Goal: Check status: Check status

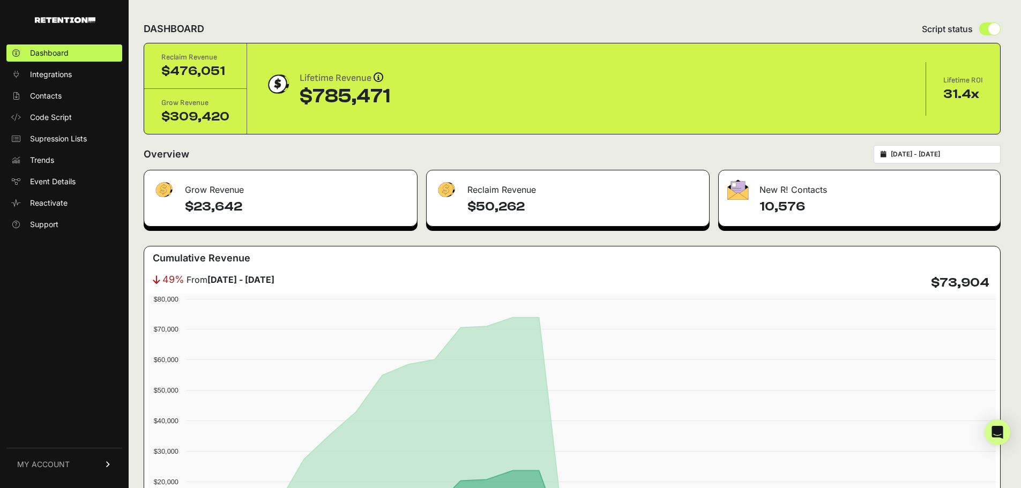
click at [895, 152] on div "[DATE] - [DATE]" at bounding box center [937, 154] width 127 height 18
click at [924, 150] on div "2025-08-01 - 2025-08-31" at bounding box center [937, 154] width 127 height 18
click at [917, 149] on div "2025-08-01 - 2025-08-31" at bounding box center [937, 154] width 127 height 18
type input "[DATE]"
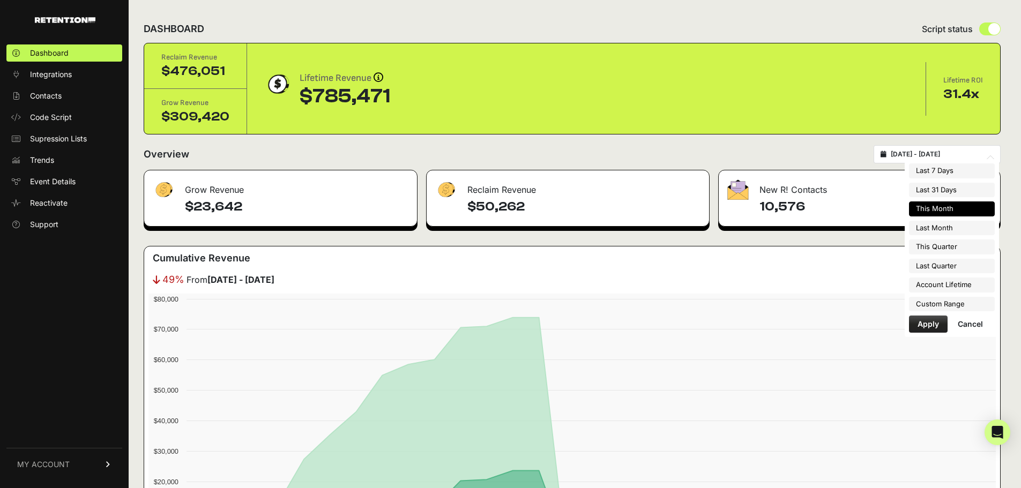
click at [911, 155] on input "2025-08-01 - 2025-08-31" at bounding box center [942, 154] width 103 height 9
type input "[DATE]"
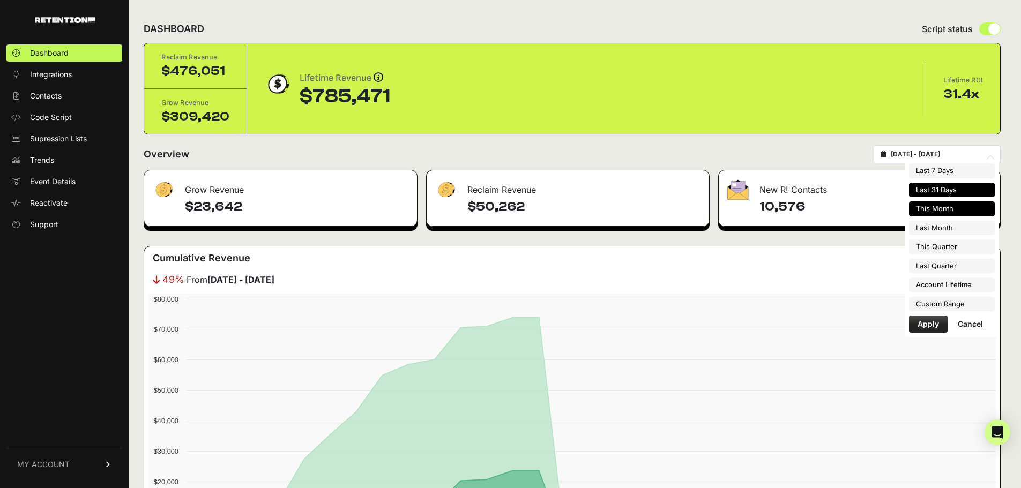
type input "[DATE]"
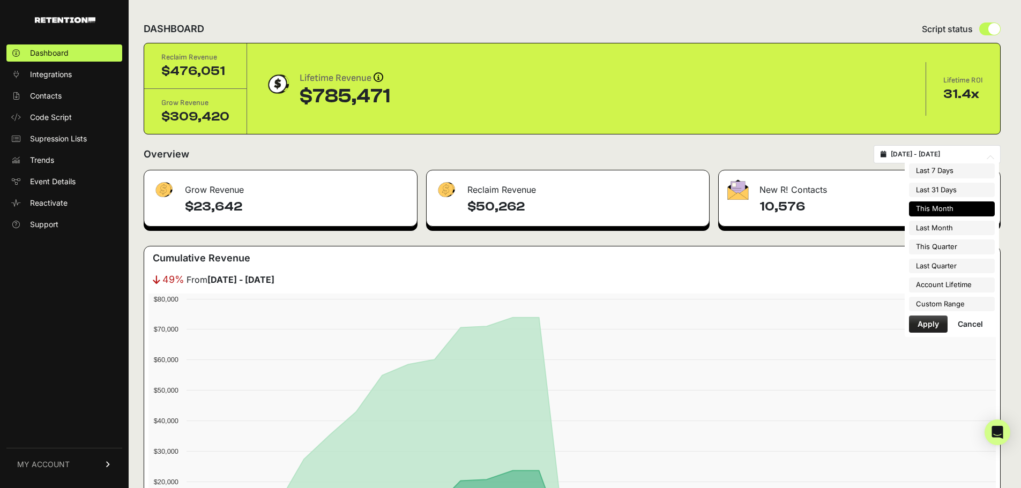
type input "[DATE]"
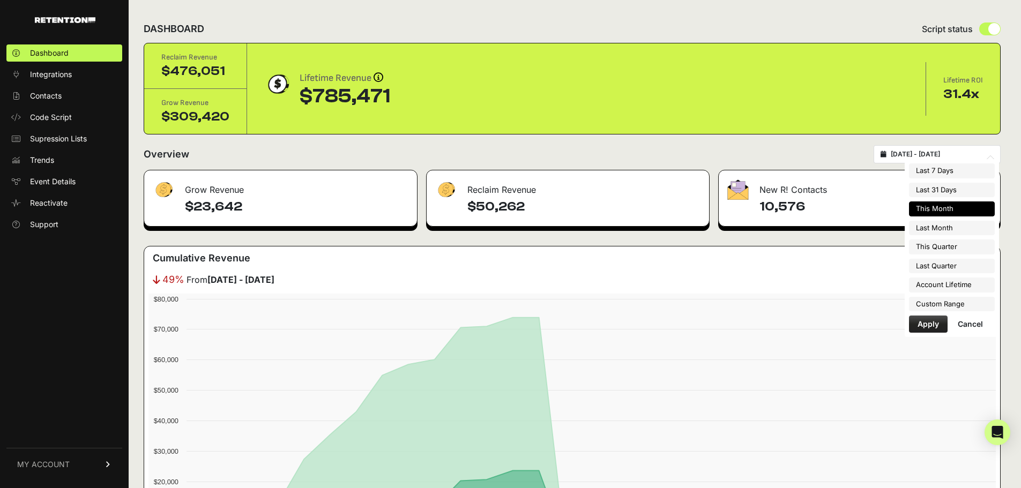
type input "[DATE]"
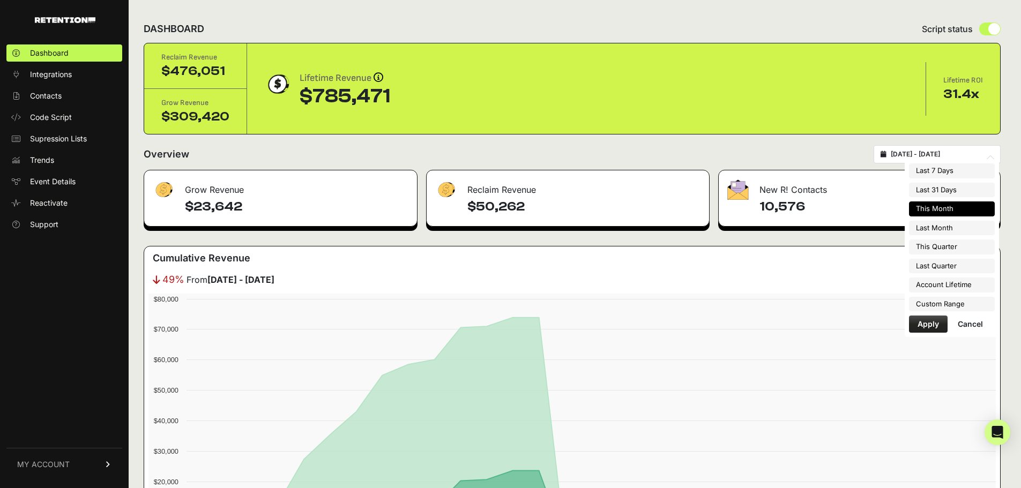
type input "[DATE]"
click at [941, 307] on li "Custom Range" at bounding box center [952, 304] width 86 height 15
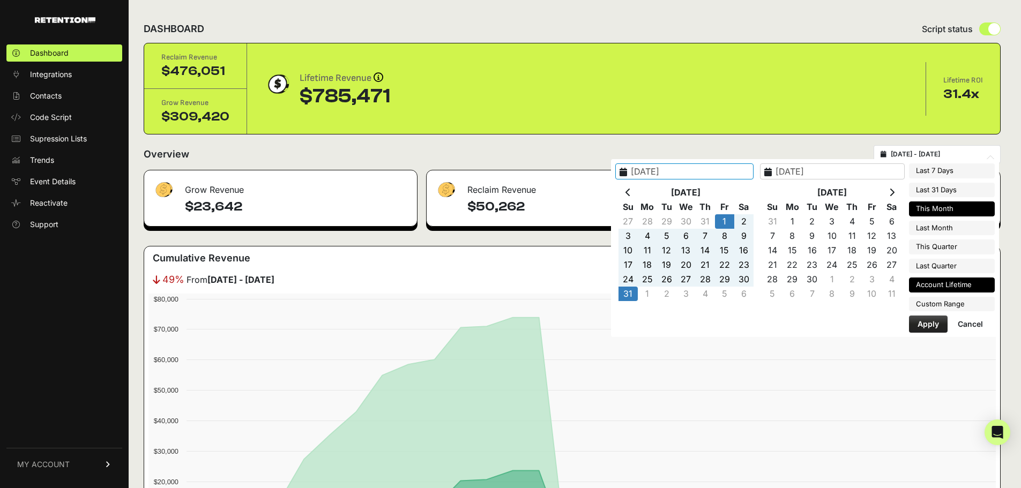
type input "[DATE]"
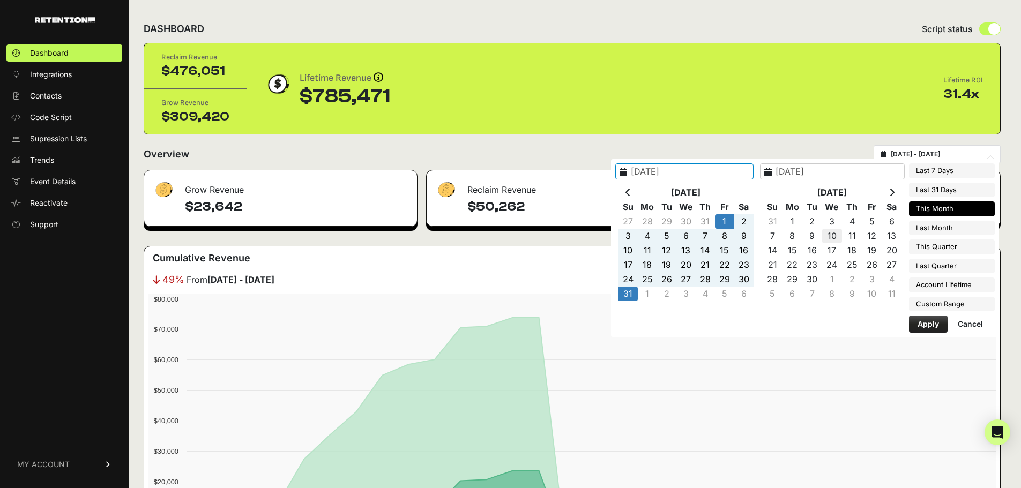
type input "[DATE]"
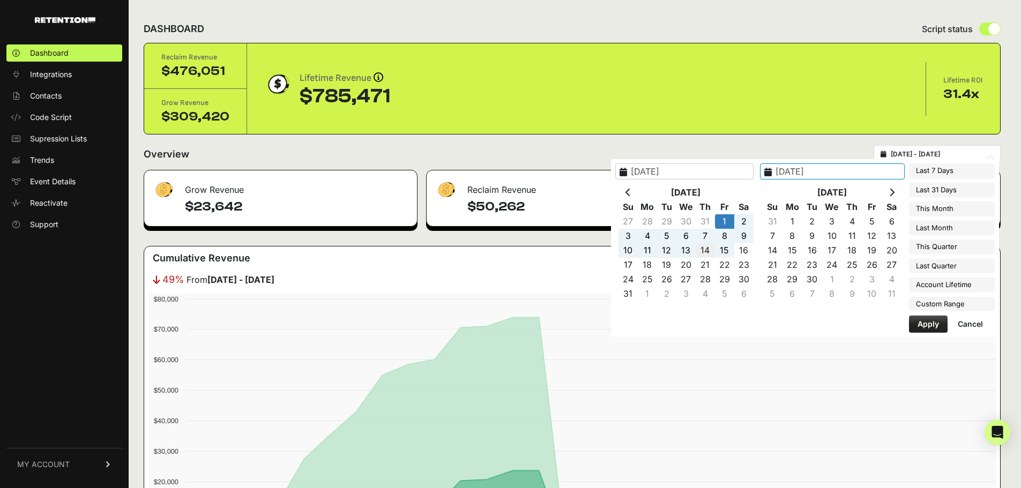
type input "[DATE]"
click at [927, 324] on button "Apply" at bounding box center [928, 324] width 39 height 17
type input "[DATE] - [DATE]"
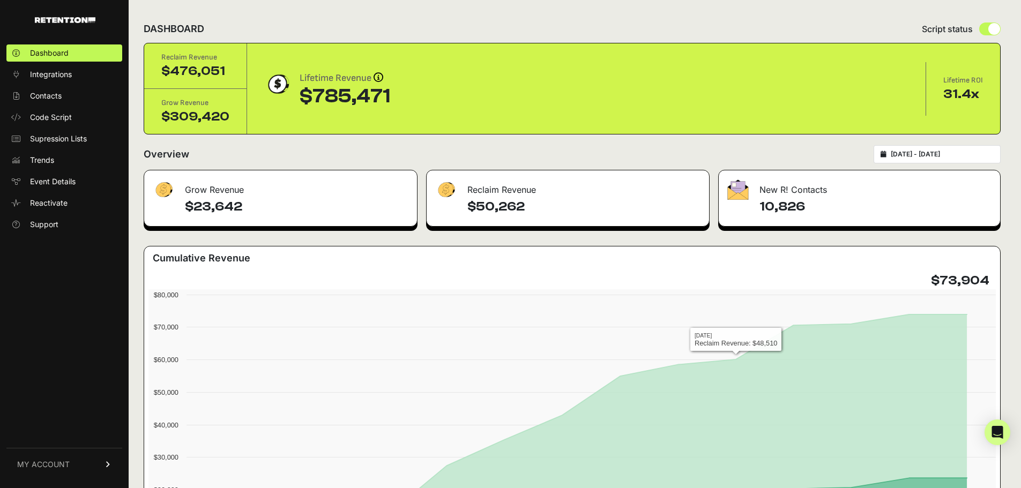
scroll to position [107, 0]
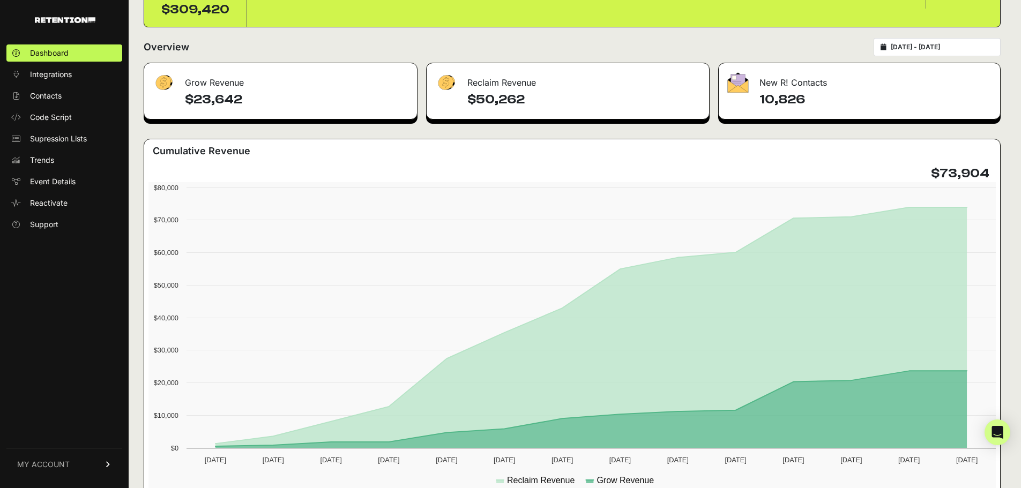
click at [887, 47] on icon at bounding box center [884, 47] width 6 height 6
type input "[DATE]"
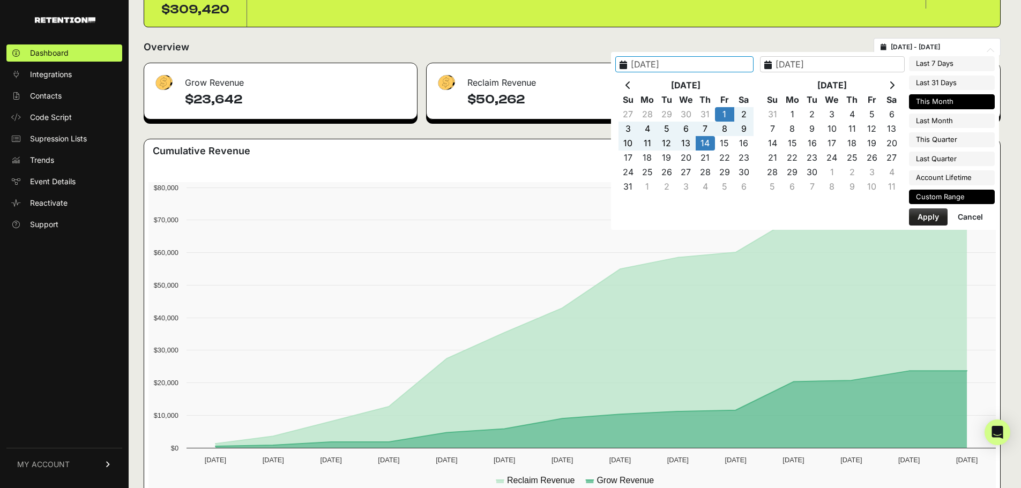
type input "[DATE]"
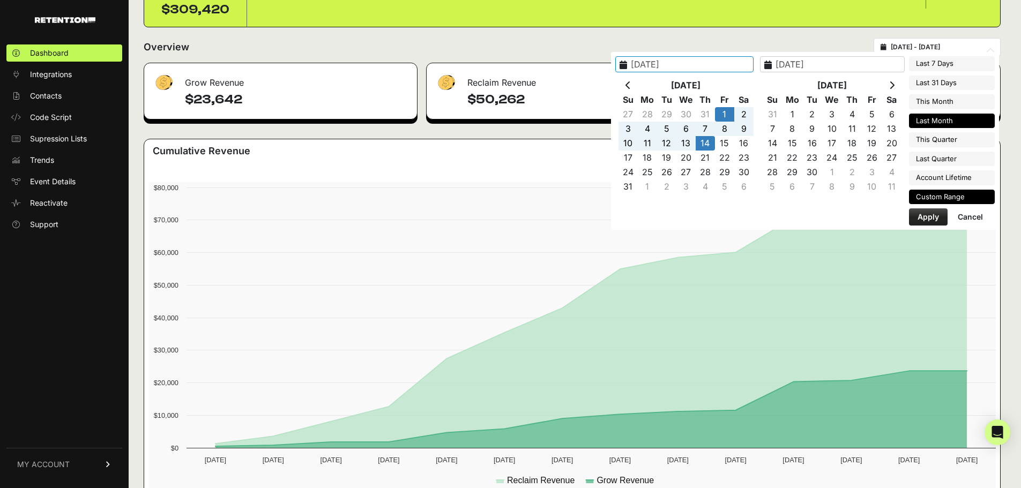
type input "[DATE]"
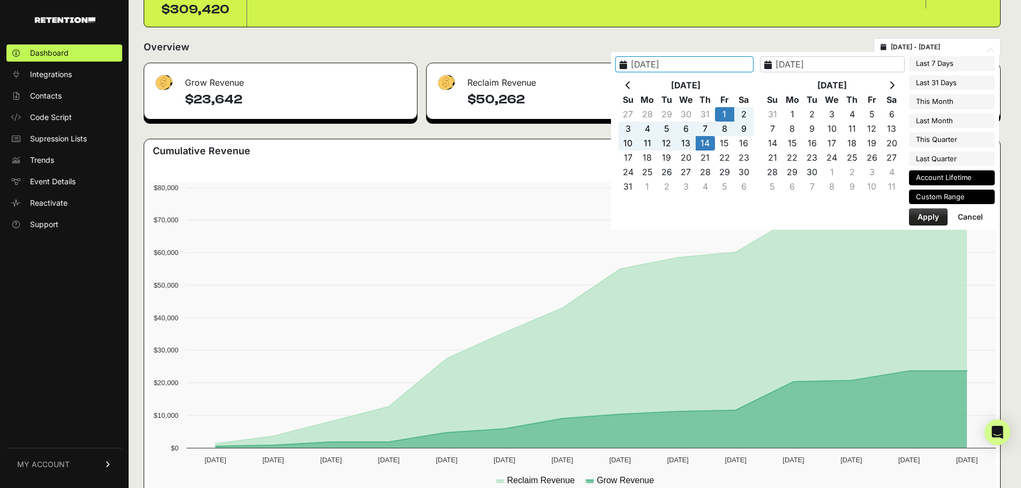
type input "[DATE]"
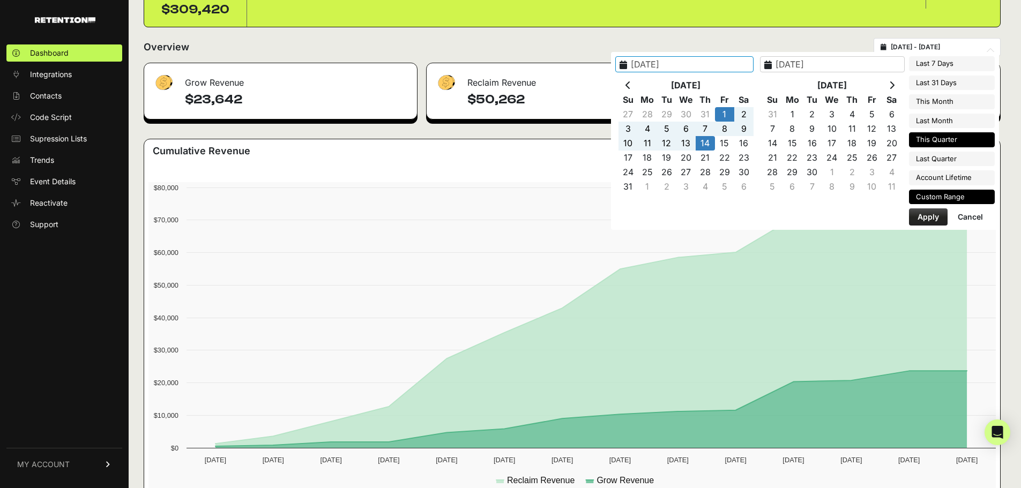
type input "[DATE]"
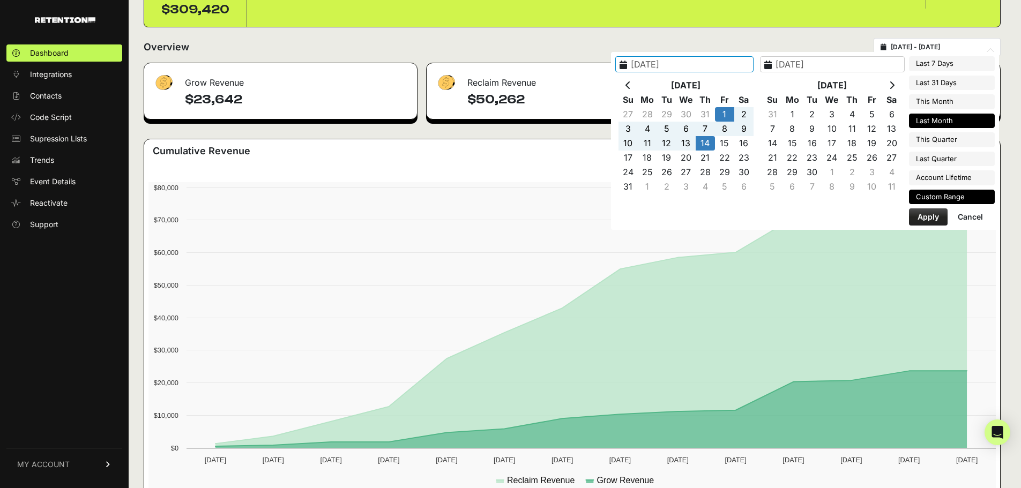
type input "[DATE]"
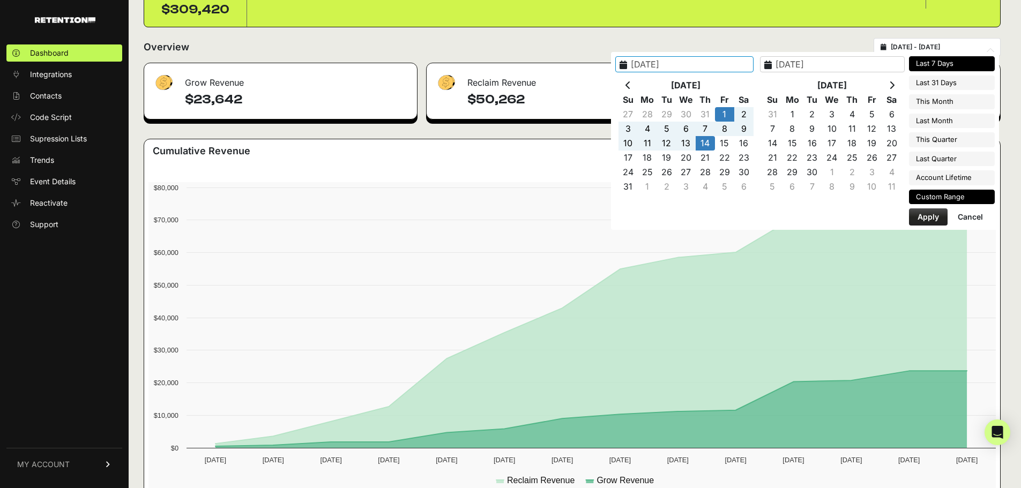
type input "[DATE]"
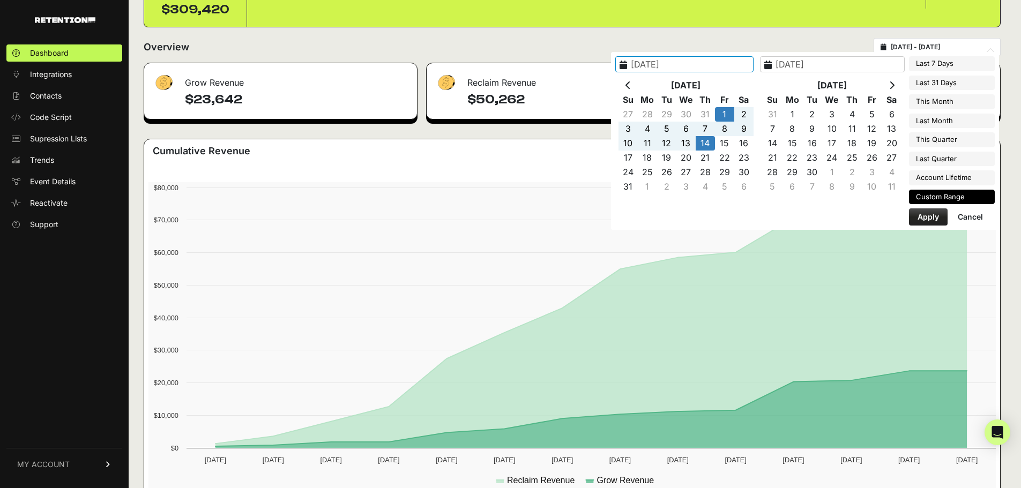
type input "[DATE]"
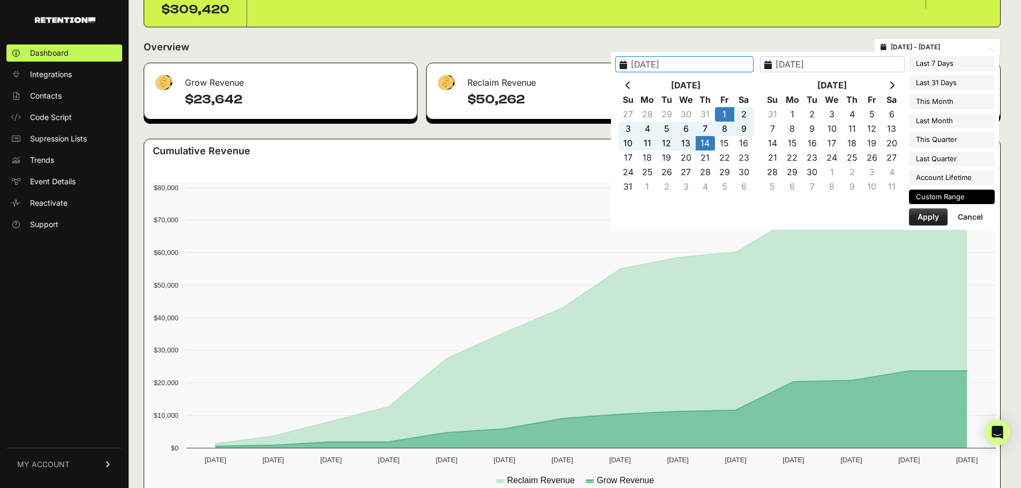
type input "[DATE]"
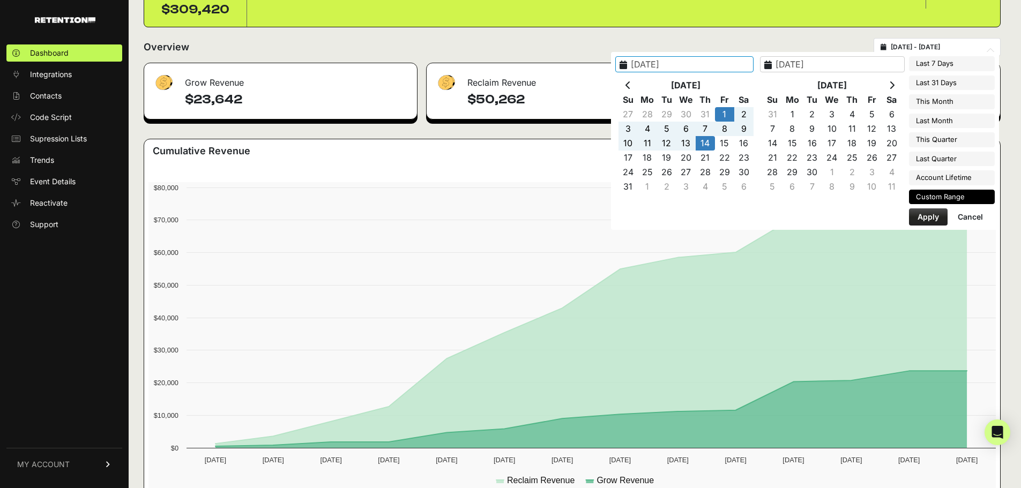
type input "[DATE]"
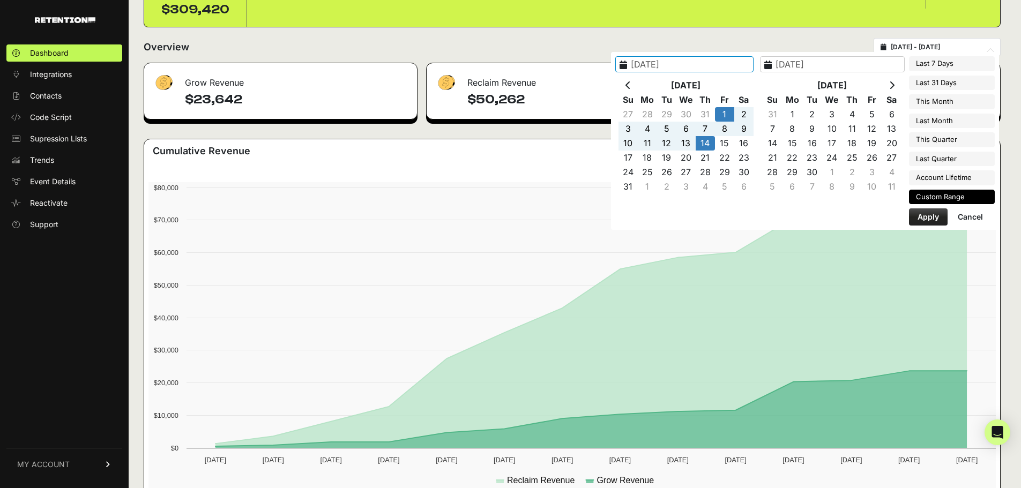
type input "[DATE]"
click at [949, 176] on li "Account Lifetime" at bounding box center [952, 177] width 86 height 15
type input "[DATE] - [DATE]"
